Goal: Information Seeking & Learning: Learn about a topic

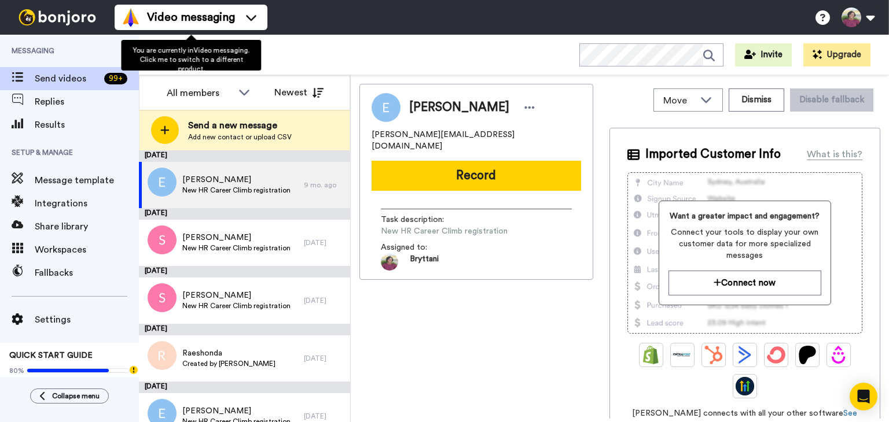
click at [235, 18] on span "Video messaging" at bounding box center [191, 17] width 88 height 16
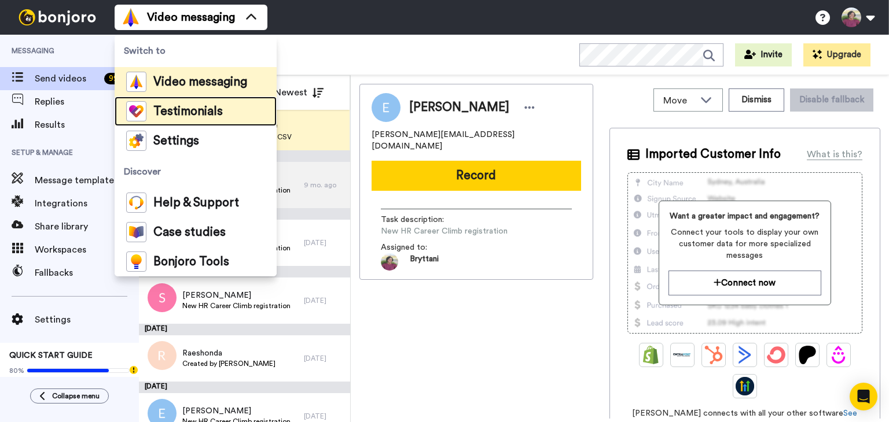
click at [208, 106] on span "Testimonials" at bounding box center [187, 112] width 69 height 12
